Goal: Task Accomplishment & Management: Use online tool/utility

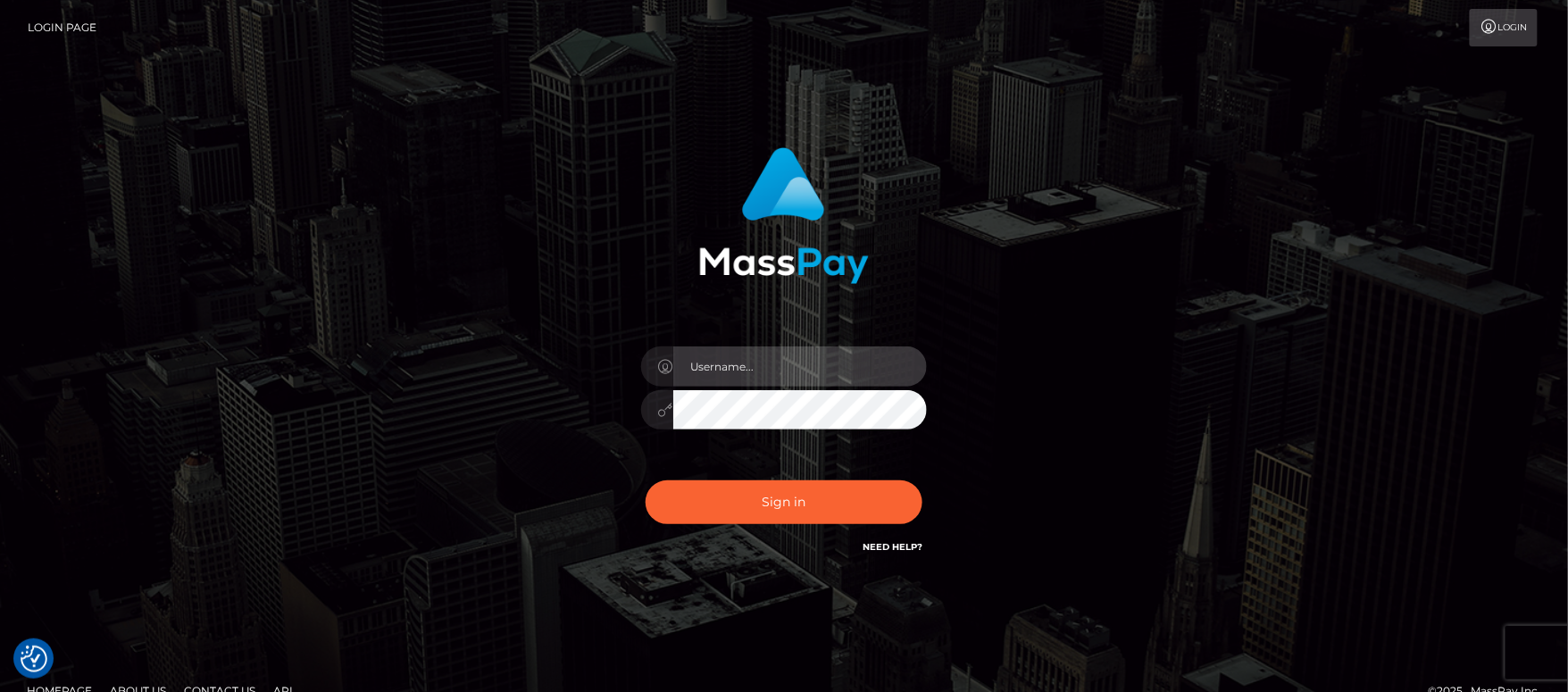
drag, startPoint x: 727, startPoint y: 358, endPoint x: 739, endPoint y: 366, distance: 14.4
click at [727, 358] on input "text" at bounding box center [800, 366] width 253 height 40
type input "Janet.ACE"
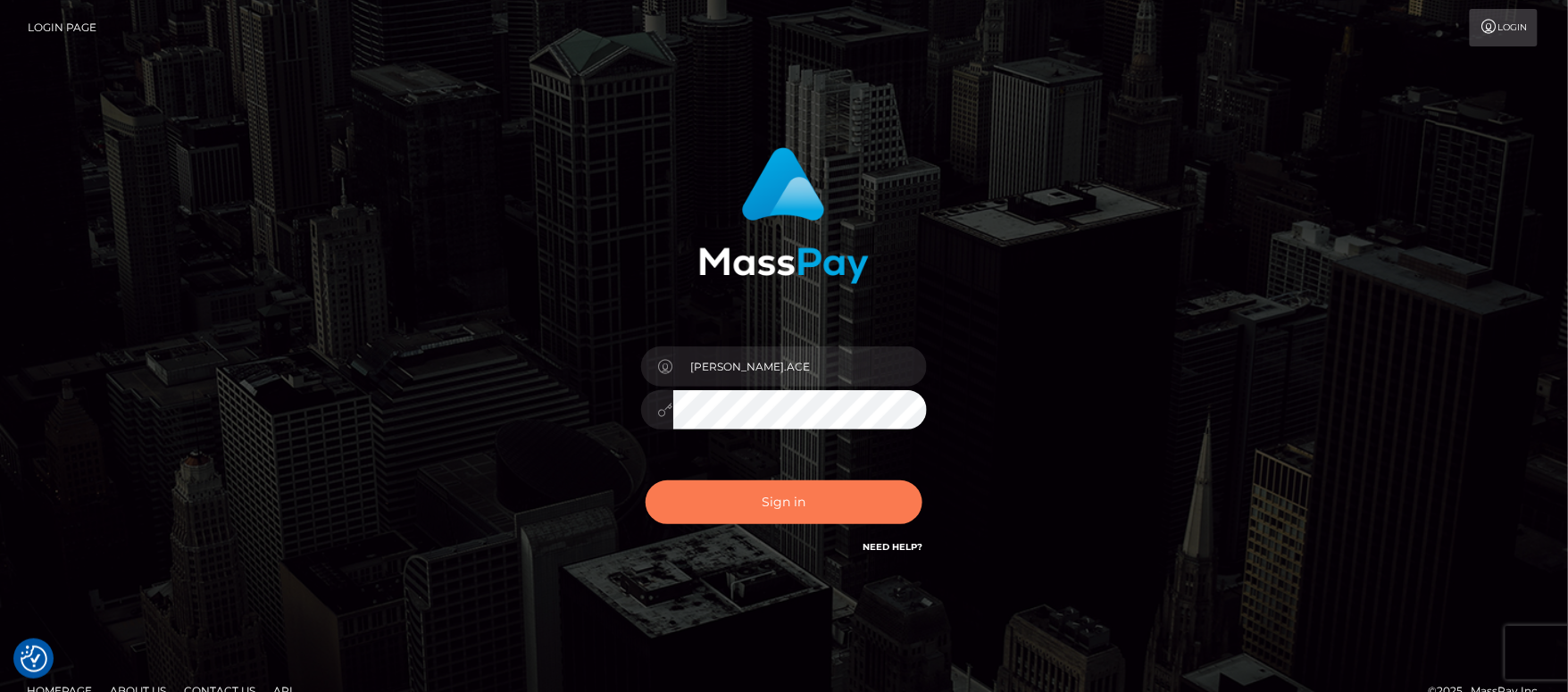
click at [756, 500] on button "Sign in" at bounding box center [784, 501] width 277 height 44
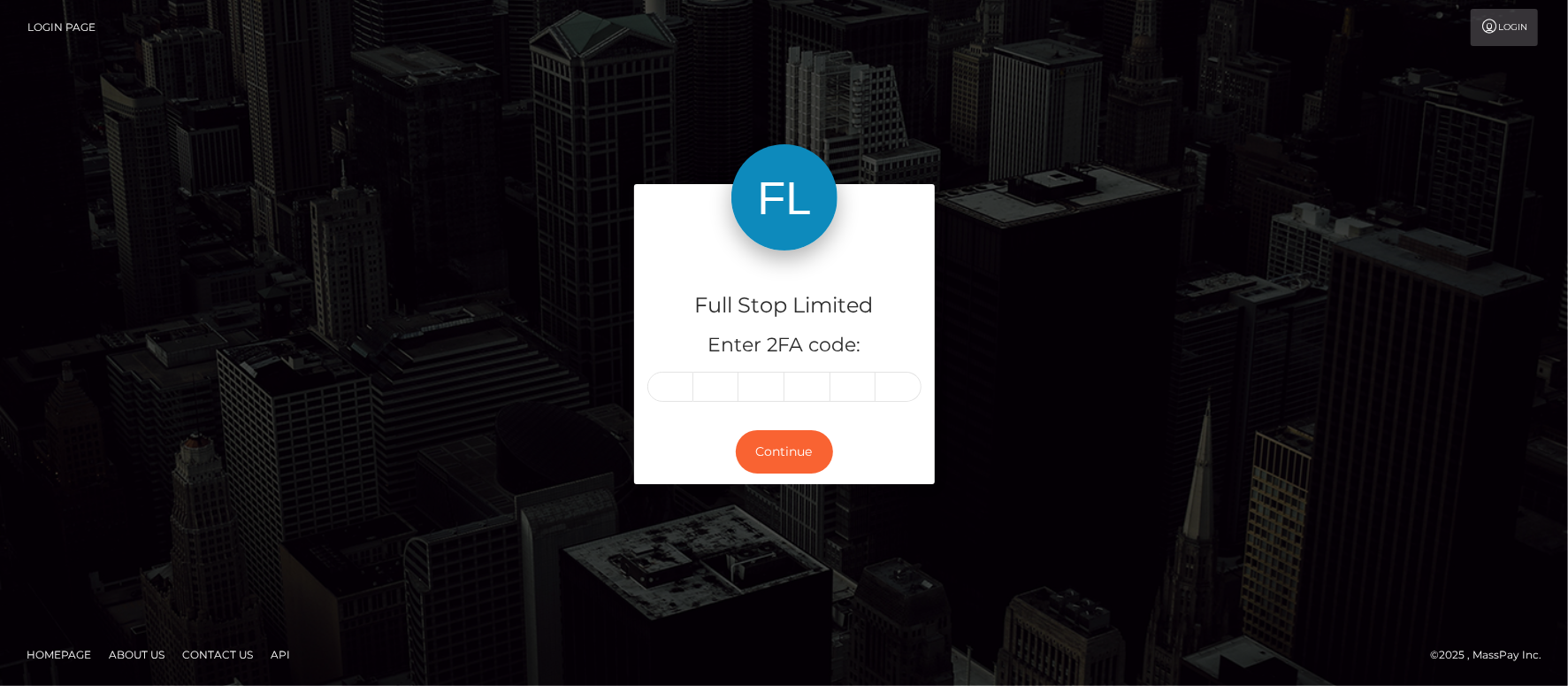
click at [674, 382] on input "text" at bounding box center [670, 386] width 46 height 30
type input "8"
type input "7"
type input "2"
type input "8"
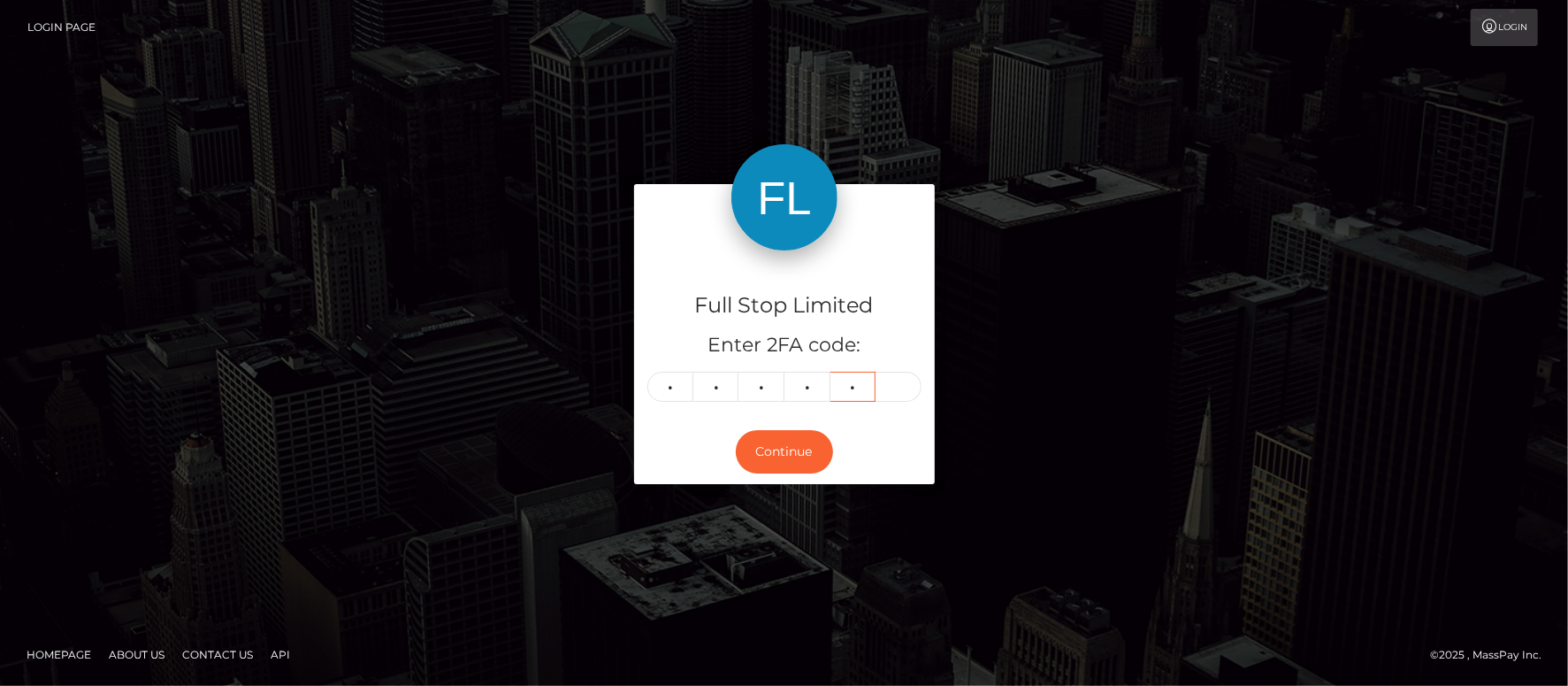
type input "6"
type input "8"
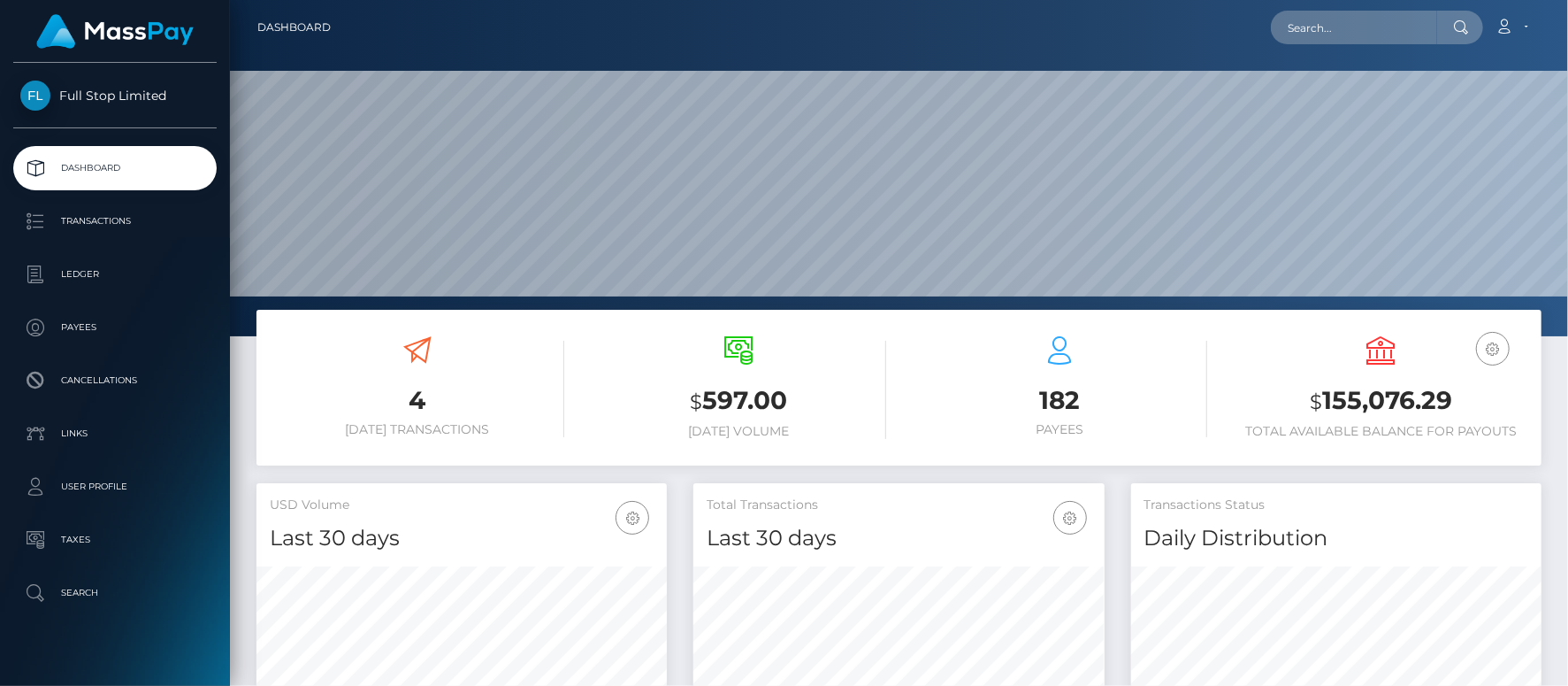
scroll to position [313, 411]
drag, startPoint x: 1323, startPoint y: 401, endPoint x: 1452, endPoint y: 399, distance: 129.0
click at [1455, 400] on h3 "$ 155,076.29" at bounding box center [1380, 401] width 294 height 37
copy h3 "155,076.29"
